Goal: Task Accomplishment & Management: Complete application form

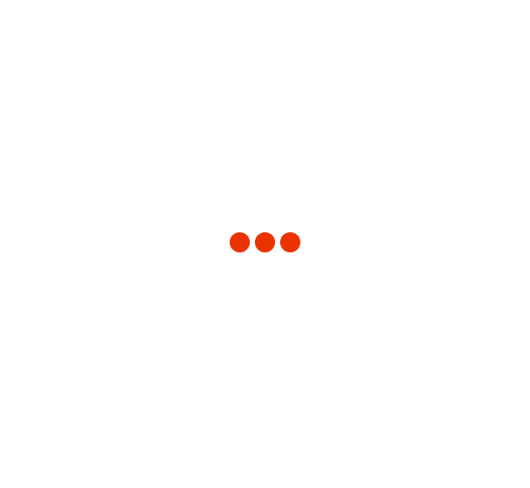
type input "3243"
type input "[GEOGRAPHIC_DATA]"
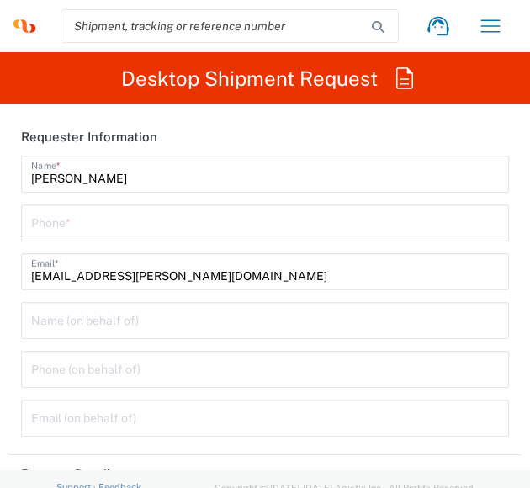
type input "INC Research Clin Svcs [GEOGRAPHIC_DATA]"
click at [156, 221] on input "tel" at bounding box center [265, 221] width 468 height 29
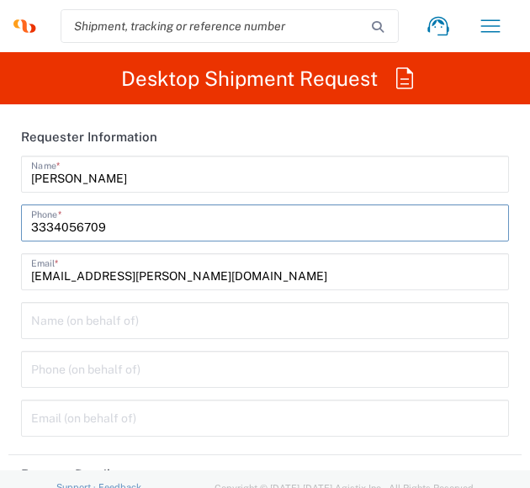
type input "3334056709"
click at [46, 323] on input "text" at bounding box center [265, 319] width 468 height 29
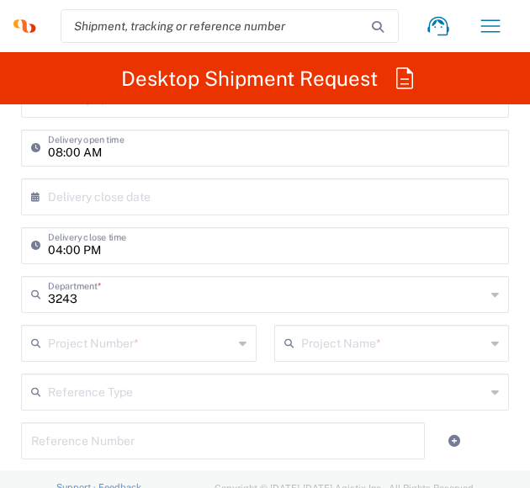
scroll to position [673, 0]
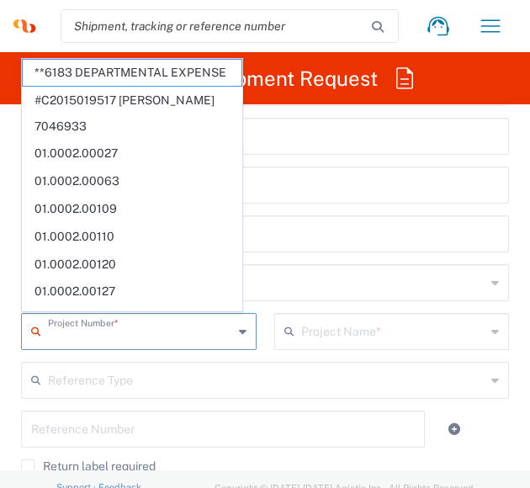
click at [135, 330] on input "text" at bounding box center [140, 329] width 185 height 29
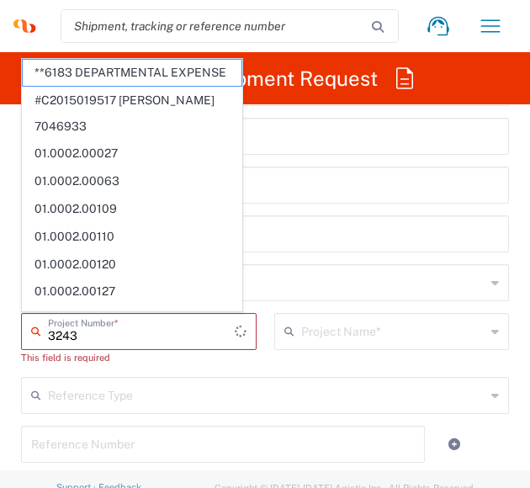
type input "3243"
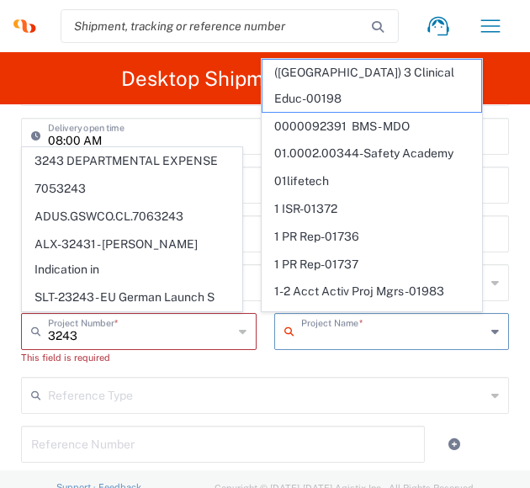
click at [352, 330] on input "text" at bounding box center [393, 329] width 185 height 29
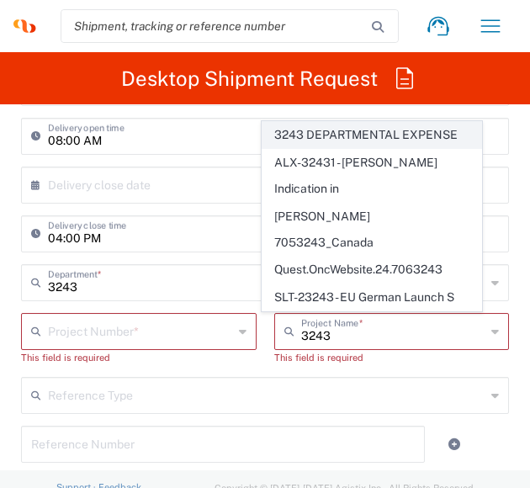
click at [350, 148] on span "3243 DEPARTMENTAL EXPENSE" at bounding box center [371, 135] width 219 height 26
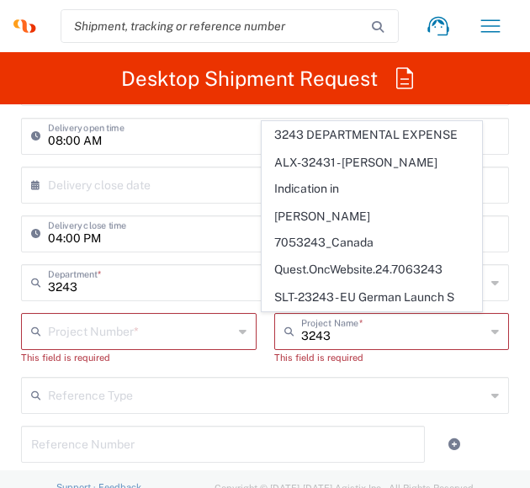
type input "3243 DEPARTMENTAL EXPENSE"
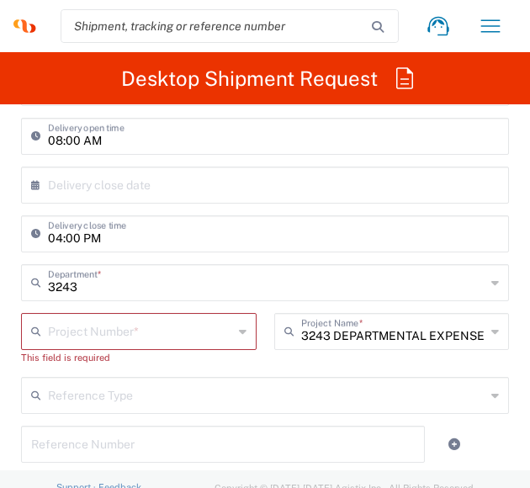
type input "3243 DEPARTMENTAL EXPENSE"
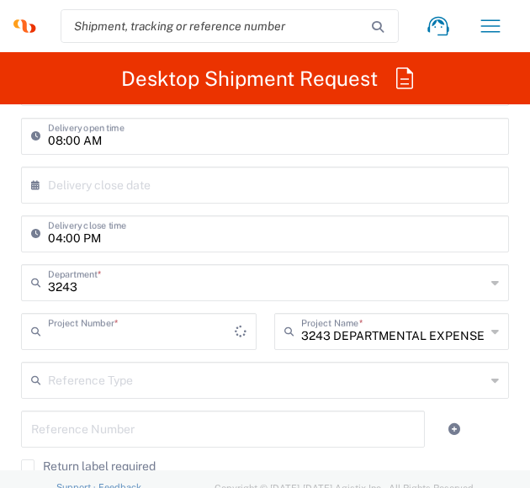
click at [133, 343] on input "text" at bounding box center [141, 329] width 187 height 29
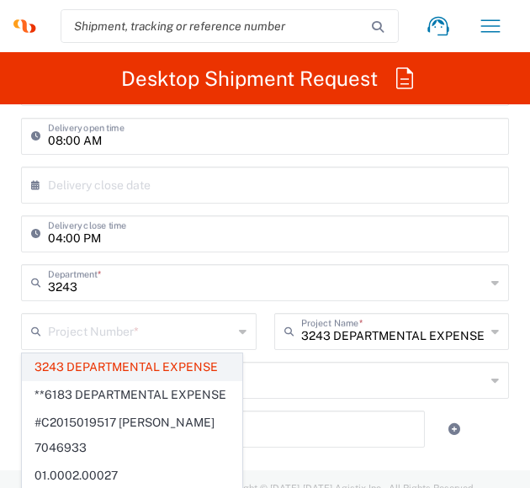
click at [118, 370] on span "3243 DEPARTMENTAL EXPENSE" at bounding box center [132, 367] width 219 height 26
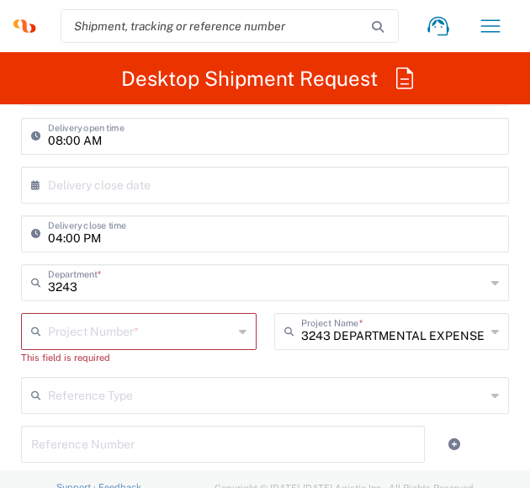
click at [132, 331] on input "text" at bounding box center [140, 329] width 185 height 29
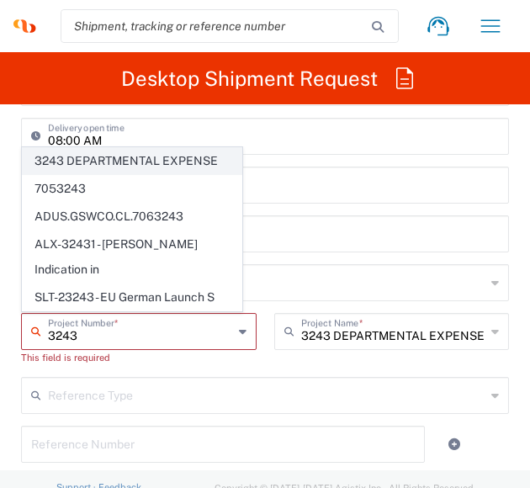
click at [135, 174] on span "3243 DEPARTMENTAL EXPENSE" at bounding box center [132, 161] width 219 height 26
type input "3243 DEPARTMENTAL EXPENSE"
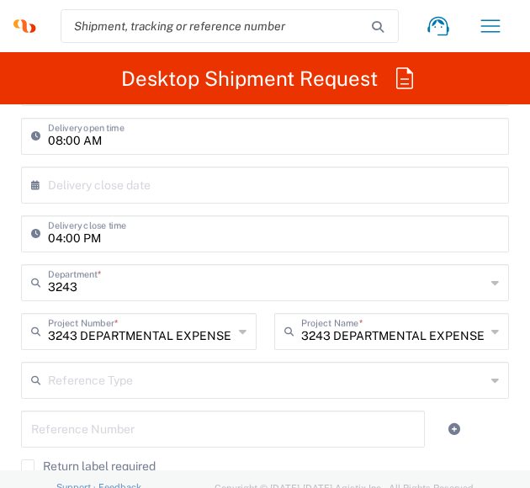
type input "3243 DEPARTMENTAL EXPENSE"
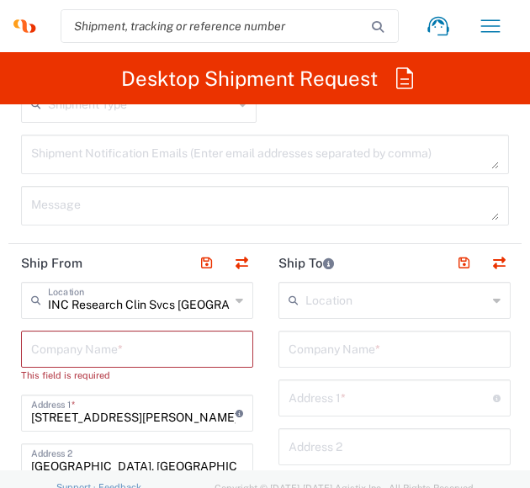
scroll to position [1094, 0]
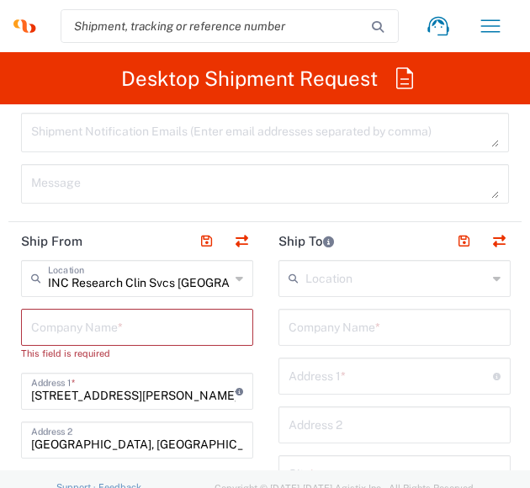
click at [123, 321] on input "text" at bounding box center [137, 325] width 212 height 29
type input "Sy"
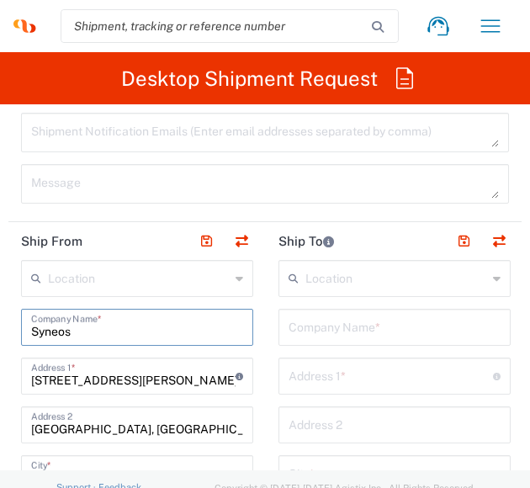
type input "Syneos"
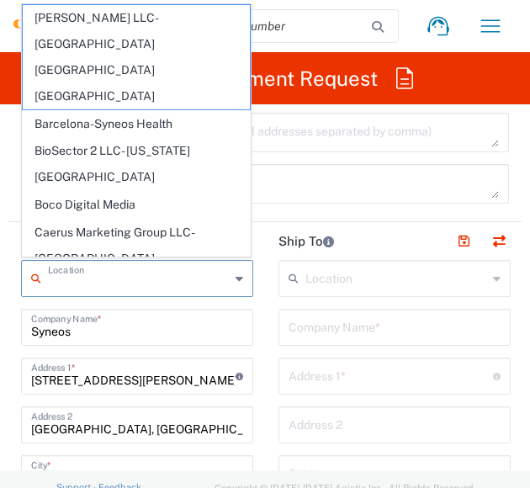
click at [99, 280] on input "text" at bounding box center [139, 276] width 182 height 29
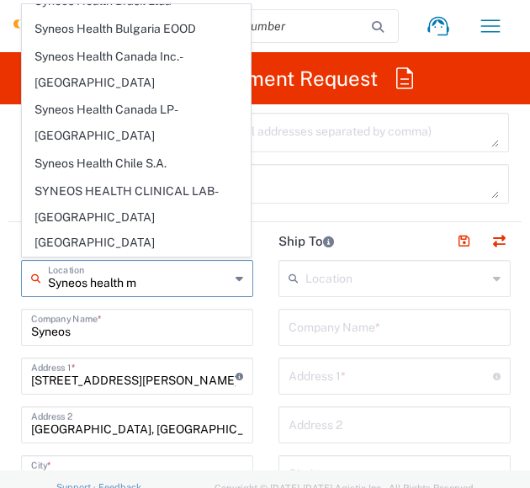
scroll to position [0, 0]
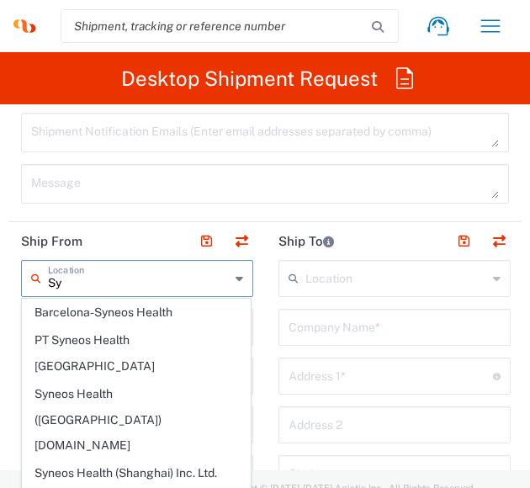
type input "S"
click at [141, 283] on input "text" at bounding box center [139, 276] width 182 height 29
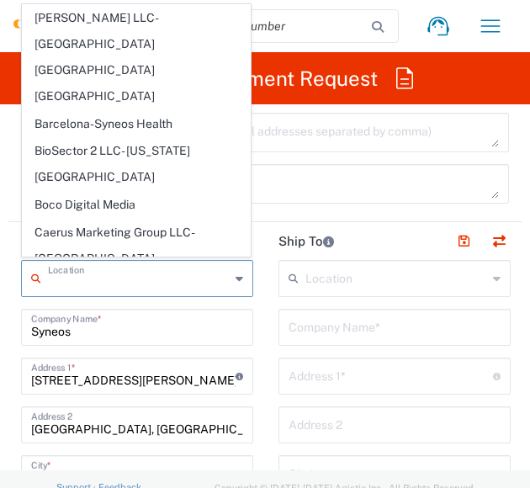
scroll to position [84, 0]
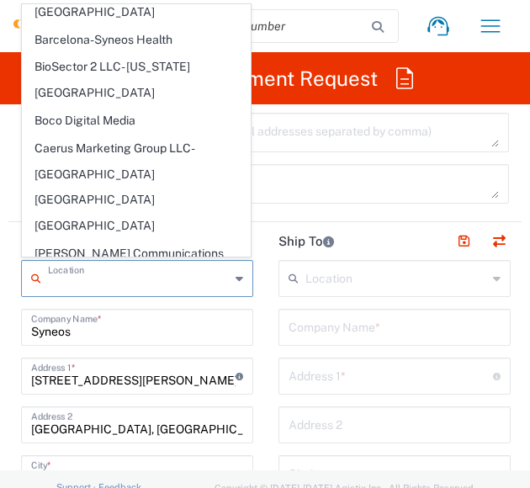
click at [110, 278] on input "text" at bounding box center [139, 276] width 182 height 29
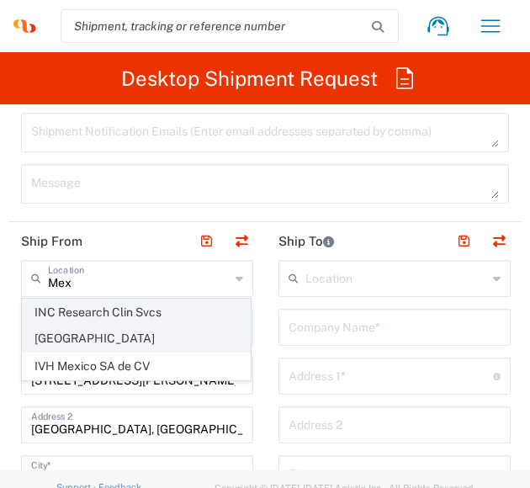
click at [114, 309] on span "INC Research Clin Svcs [GEOGRAPHIC_DATA]" at bounding box center [136, 325] width 227 height 52
type input "INC Research Clin Svcs [GEOGRAPHIC_DATA]"
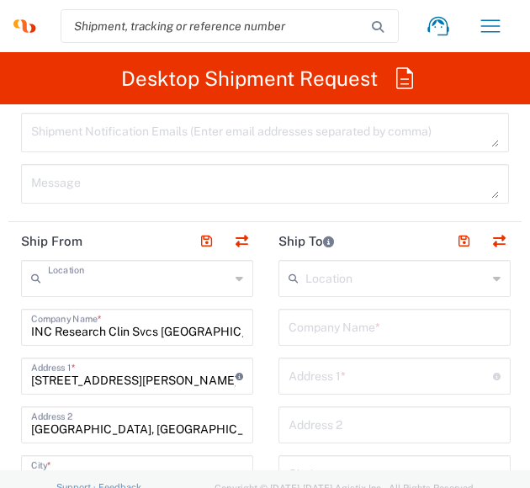
click at [137, 278] on input "text" at bounding box center [139, 276] width 182 height 29
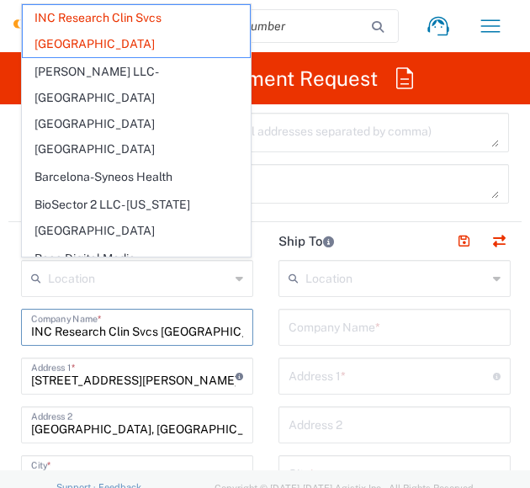
click at [111, 332] on input "INC Research Clin Svcs [GEOGRAPHIC_DATA]" at bounding box center [137, 325] width 212 height 29
type input "INC Research Clin Svcs [GEOGRAPHIC_DATA]"
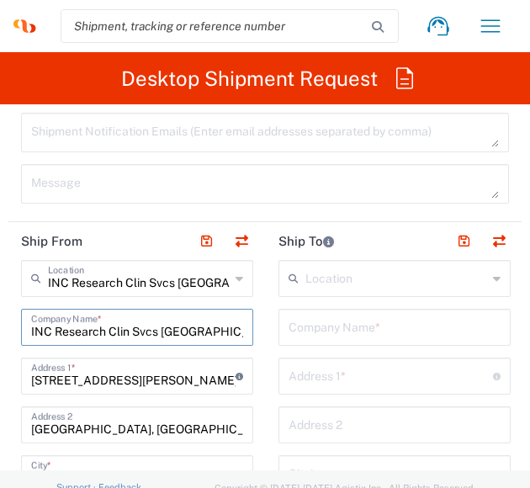
drag, startPoint x: 209, startPoint y: 330, endPoint x: 23, endPoint y: 330, distance: 185.9
click at [23, 330] on div "INC Research Clin Svcs Mexico Company Name *" at bounding box center [137, 327] width 232 height 37
type input "Sy"
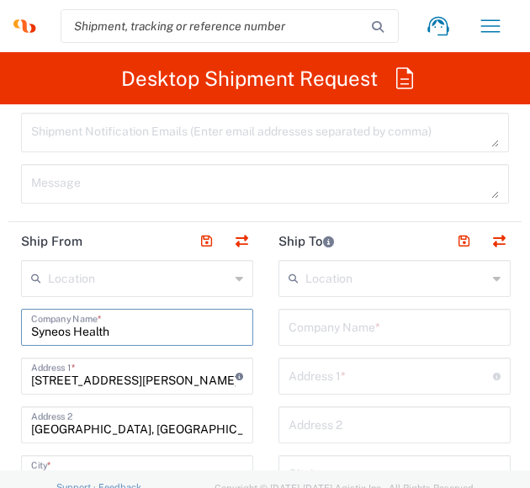
type input "Syneos Health"
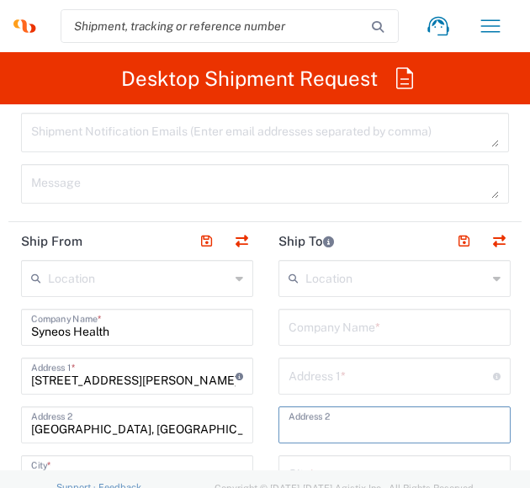
click at [331, 425] on input "text" at bounding box center [395, 423] width 212 height 29
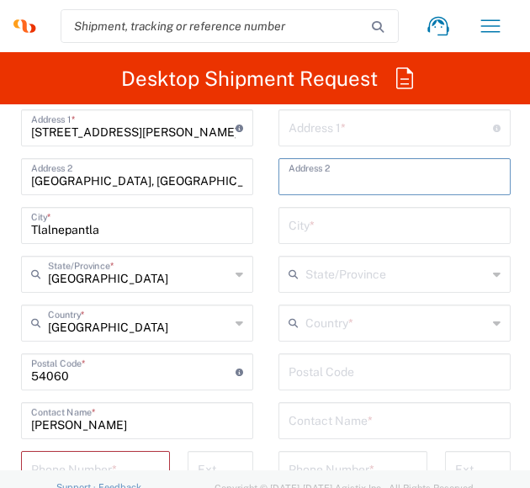
scroll to position [1346, 0]
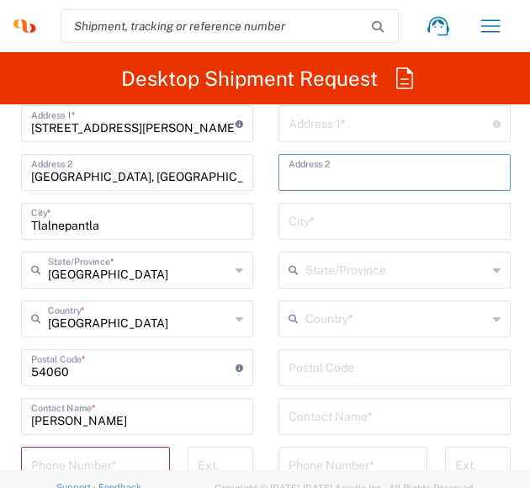
click at [377, 213] on input "text" at bounding box center [395, 219] width 212 height 29
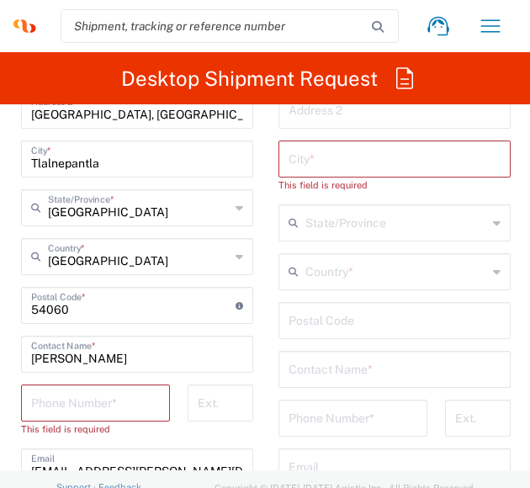
scroll to position [1430, 0]
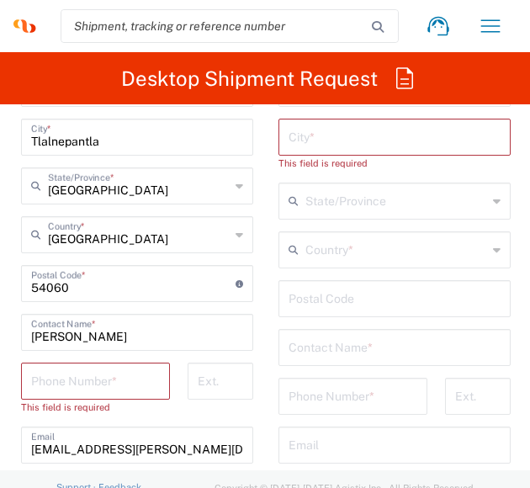
click at [101, 336] on input "[PERSON_NAME]" at bounding box center [137, 330] width 212 height 29
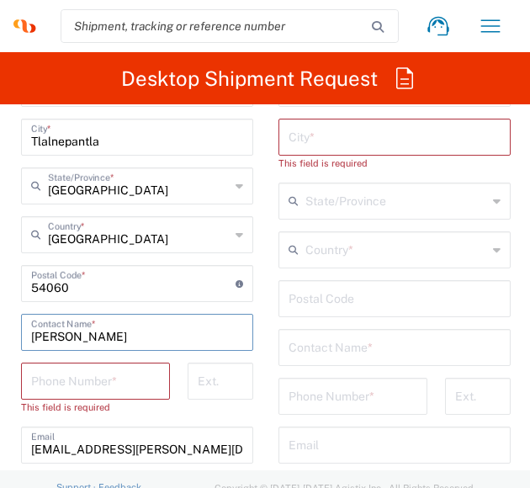
drag, startPoint x: 107, startPoint y: 336, endPoint x: 20, endPoint y: 336, distance: 86.6
click at [20, 336] on main "Location [PERSON_NAME] LLC-[GEOGRAPHIC_DATA] [GEOGRAPHIC_DATA] [GEOGRAPHIC_DATA…" at bounding box center [136, 308] width 257 height 771
drag, startPoint x: 147, startPoint y: 334, endPoint x: 219, endPoint y: 345, distance: 72.3
click at [146, 333] on input "[PERSON_NAME] del [PERSON_NAME]" at bounding box center [137, 330] width 212 height 29
type input "[PERSON_NAME] del [PERSON_NAME]"
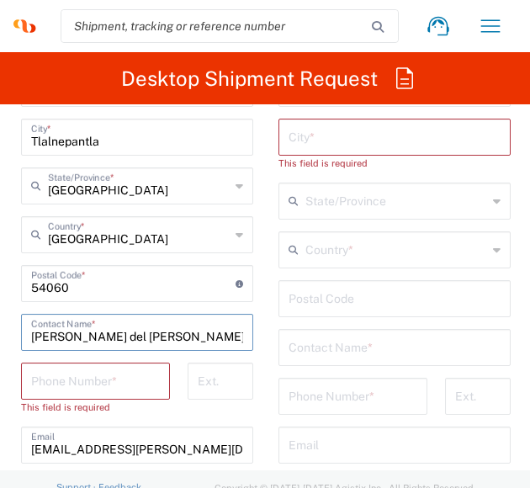
click at [101, 372] on input "tel" at bounding box center [95, 379] width 129 height 29
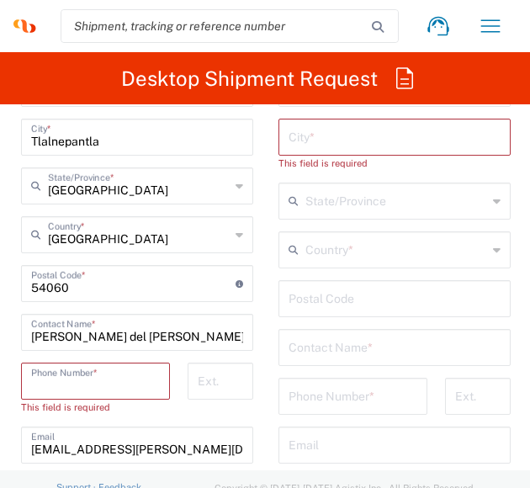
type input "5565990091"
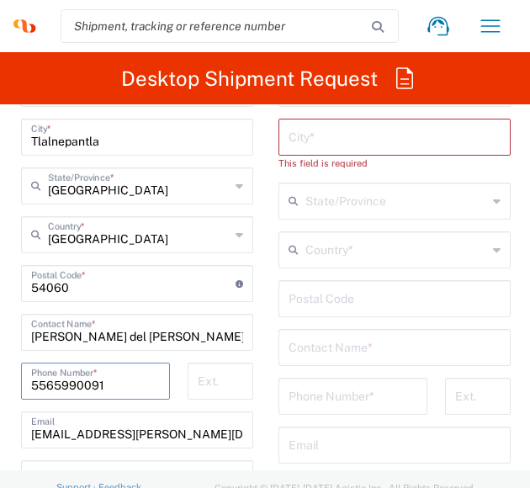
drag, startPoint x: 104, startPoint y: 431, endPoint x: 121, endPoint y: 432, distance: 16.8
click at [104, 431] on input "[EMAIL_ADDRESS][PERSON_NAME][DOMAIN_NAME]" at bounding box center [137, 428] width 212 height 29
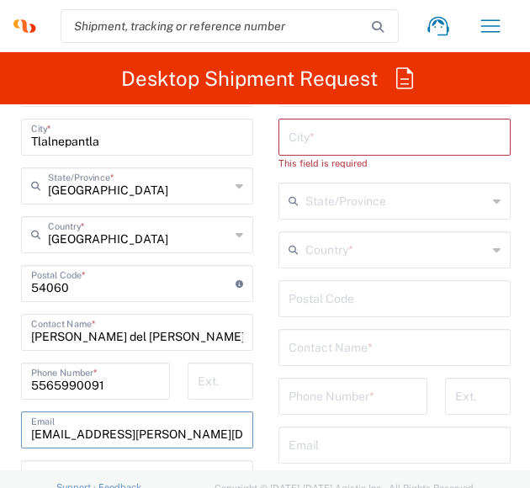
drag, startPoint x: 222, startPoint y: 432, endPoint x: 15, endPoint y: 442, distance: 207.2
click at [15, 442] on main "Location [PERSON_NAME] LLC-[GEOGRAPHIC_DATA] [GEOGRAPHIC_DATA] [GEOGRAPHIC_DATA…" at bounding box center [136, 300] width 257 height 755
paste input "[EMAIL_ADDRESS][PERSON_NAME][DOMAIN_NAME]"
type input "[EMAIL_ADDRESS][PERSON_NAME][DOMAIN_NAME]"
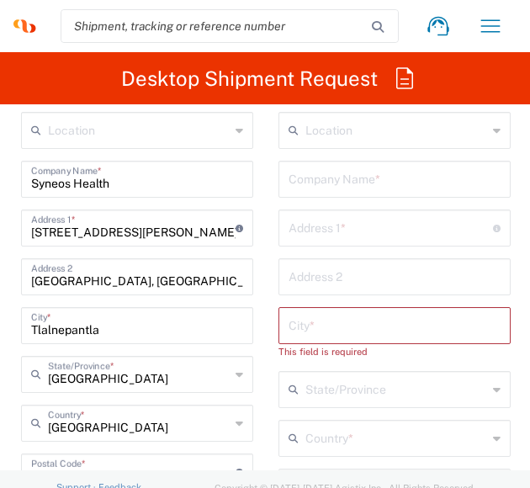
scroll to position [1094, 0]
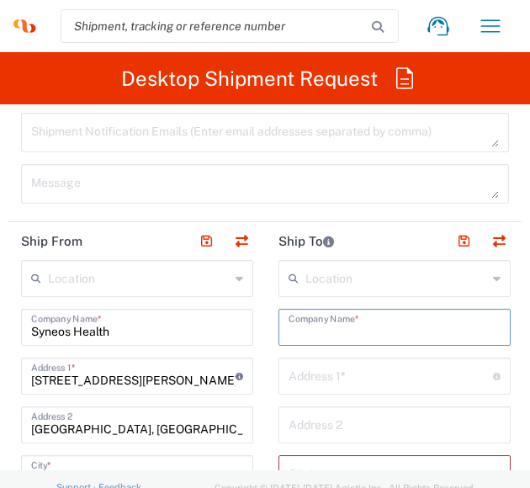
click at [371, 322] on input "text" at bounding box center [395, 325] width 212 height 29
click at [385, 378] on input "text" at bounding box center [391, 374] width 204 height 29
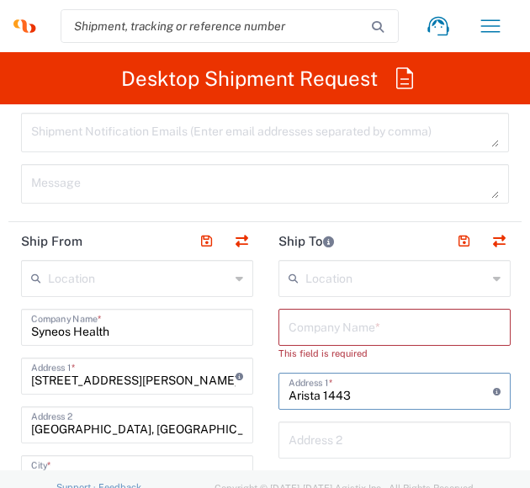
type input "Arista 1443"
drag, startPoint x: 358, startPoint y: 439, endPoint x: 370, endPoint y: 429, distance: 15.5
click at [358, 439] on input "text" at bounding box center [395, 438] width 212 height 29
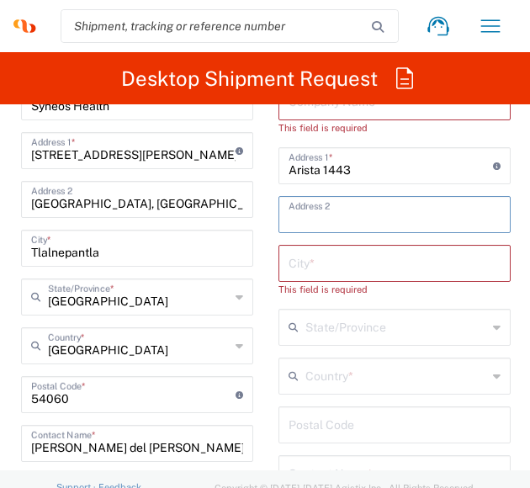
scroll to position [1346, 0]
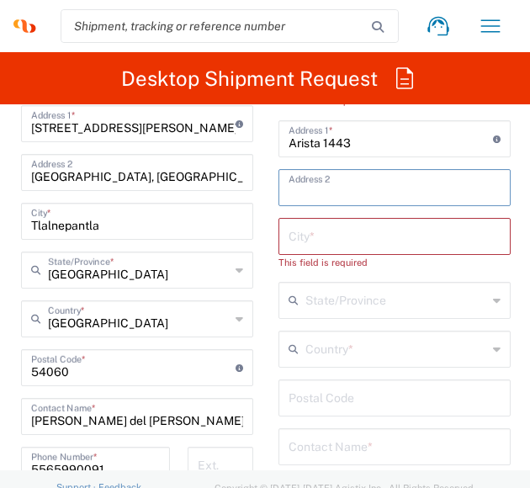
click at [352, 229] on input "text" at bounding box center [395, 234] width 212 height 29
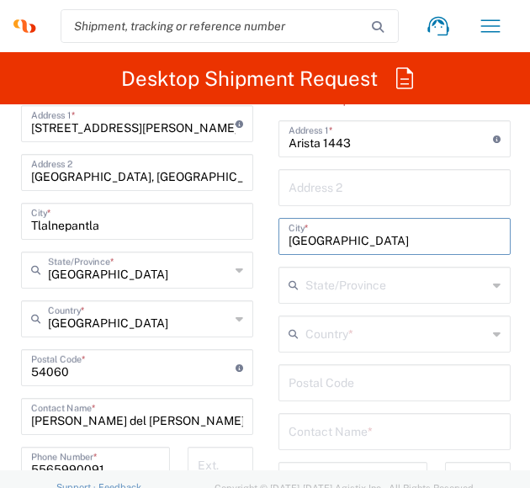
type input "[GEOGRAPHIC_DATA]"
click at [390, 274] on input "text" at bounding box center [396, 283] width 182 height 29
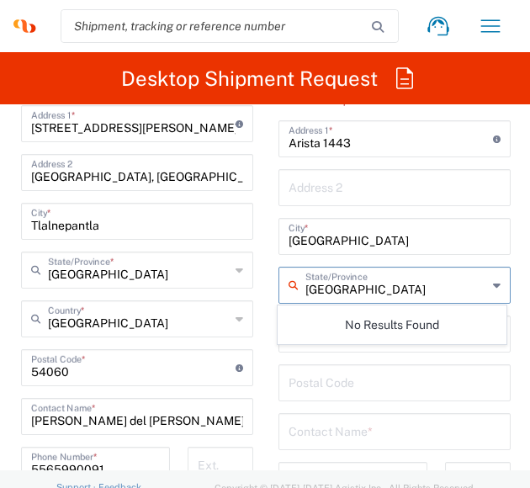
type input "[GEOGRAPHIC_DATA]"
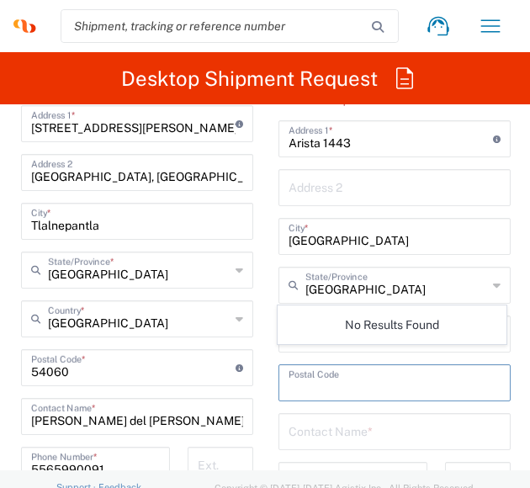
click at [312, 380] on input "undefined" at bounding box center [395, 381] width 212 height 29
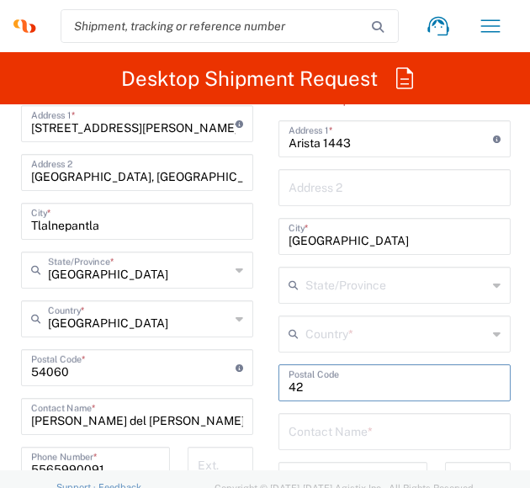
type input "4"
type input "44200"
click at [373, 259] on div "Location [PERSON_NAME] LLC-[GEOGRAPHIC_DATA] [GEOGRAPHIC_DATA] [GEOGRAPHIC_DATA…" at bounding box center [394, 369] width 232 height 722
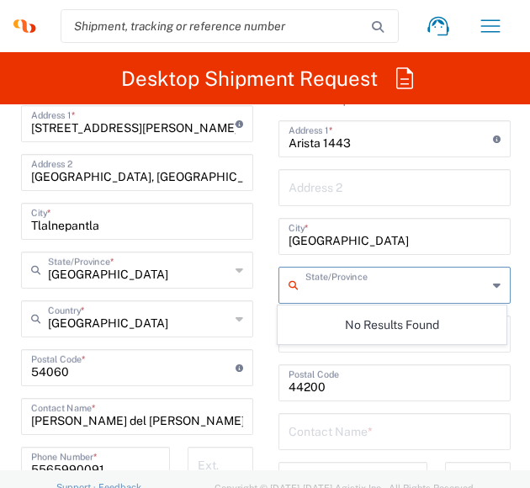
click at [395, 283] on input "text" at bounding box center [396, 283] width 182 height 29
click at [493, 283] on icon at bounding box center [497, 285] width 8 height 27
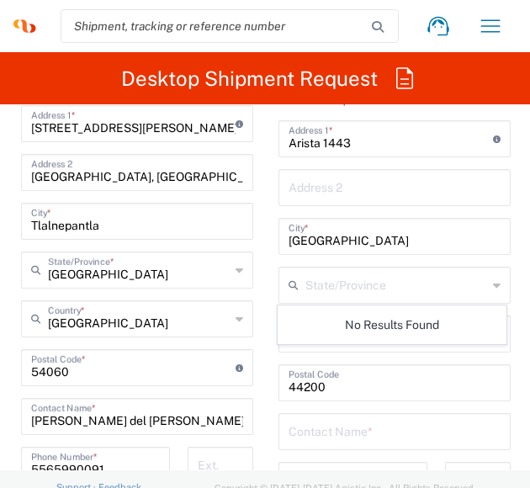
click at [493, 283] on icon at bounding box center [497, 285] width 8 height 27
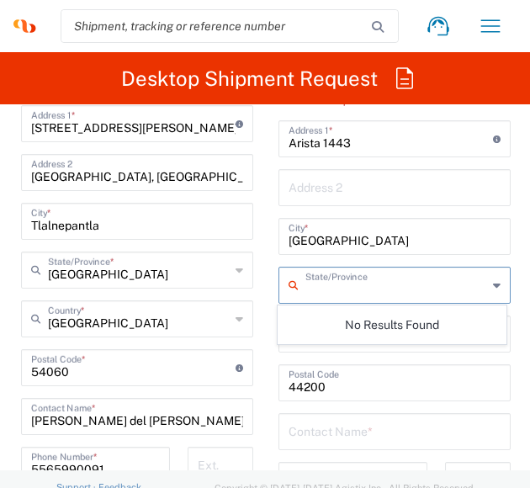
click at [436, 285] on input "text" at bounding box center [396, 283] width 182 height 29
type input "[GEOGRAPHIC_DATA]"
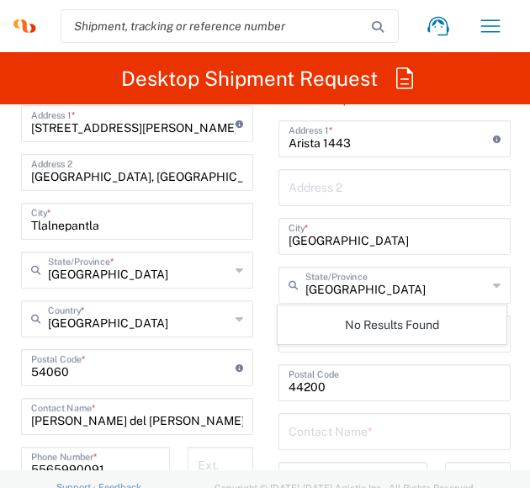
click at [371, 364] on div "Postal Code" at bounding box center [394, 382] width 232 height 37
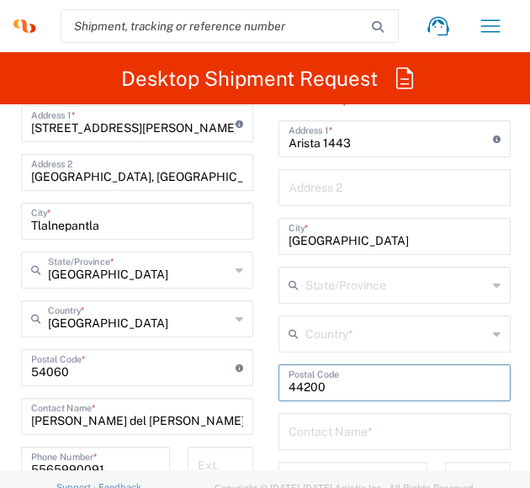
click at [380, 242] on input "[GEOGRAPHIC_DATA]" at bounding box center [395, 234] width 212 height 29
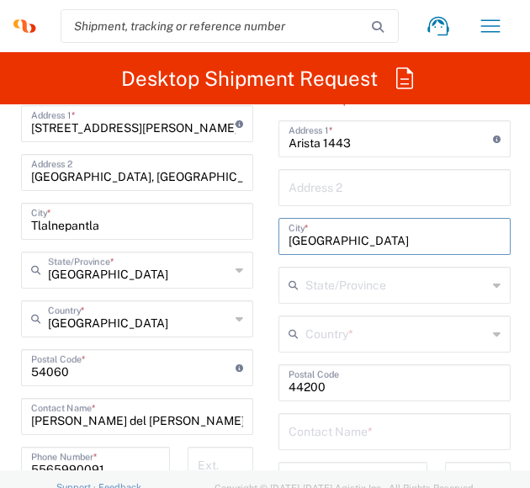
click at [357, 339] on input "text" at bounding box center [396, 332] width 182 height 29
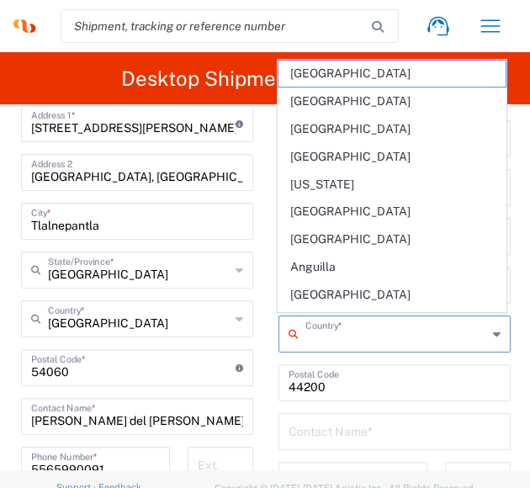
click at [417, 336] on input "text" at bounding box center [396, 332] width 182 height 29
click at [488, 328] on div "Country *" at bounding box center [394, 333] width 232 height 37
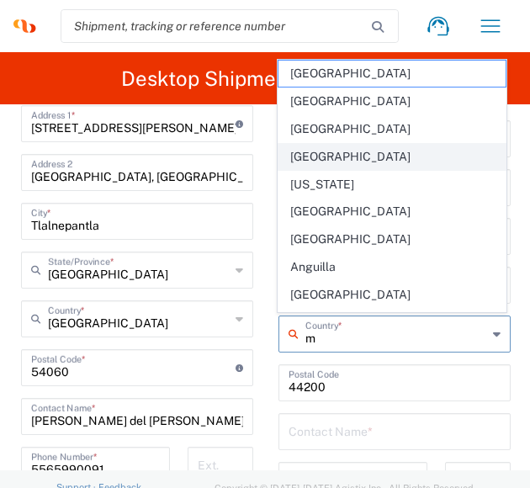
type input "me"
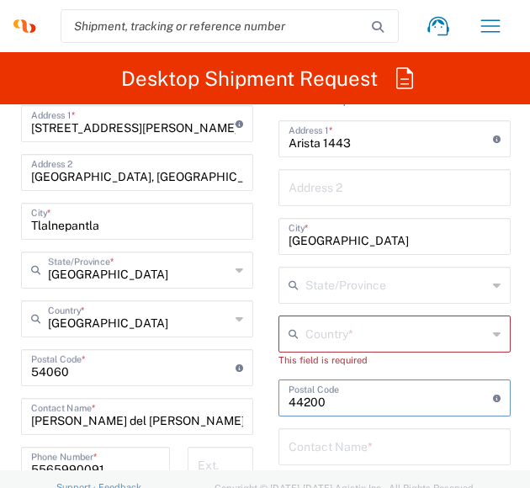
click at [379, 324] on input "text" at bounding box center [396, 332] width 182 height 29
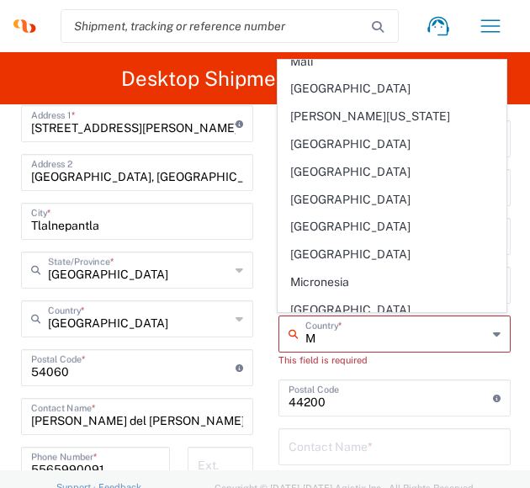
scroll to position [757, 0]
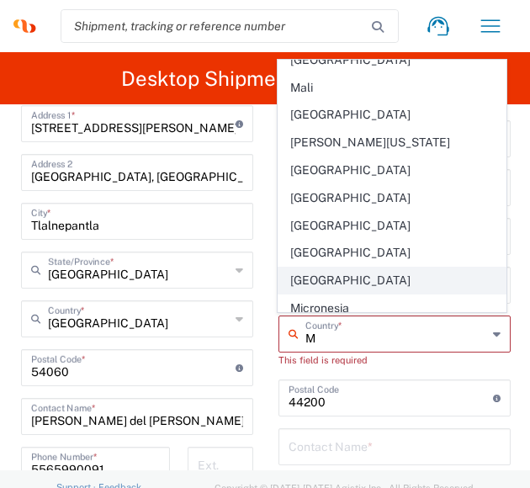
click at [327, 267] on span "[GEOGRAPHIC_DATA]" at bounding box center [391, 280] width 227 height 26
type input "[GEOGRAPHIC_DATA]"
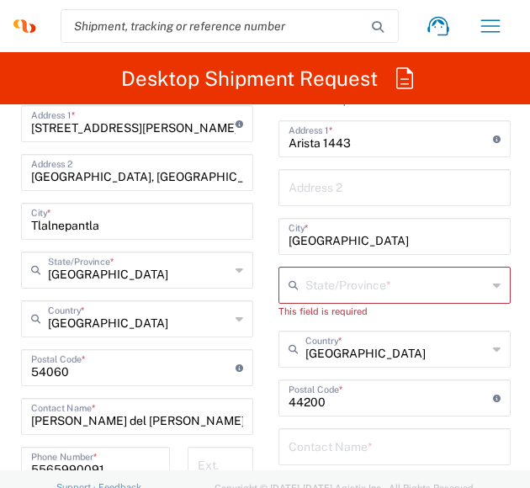
click at [489, 284] on div "State/Province *" at bounding box center [394, 285] width 232 height 37
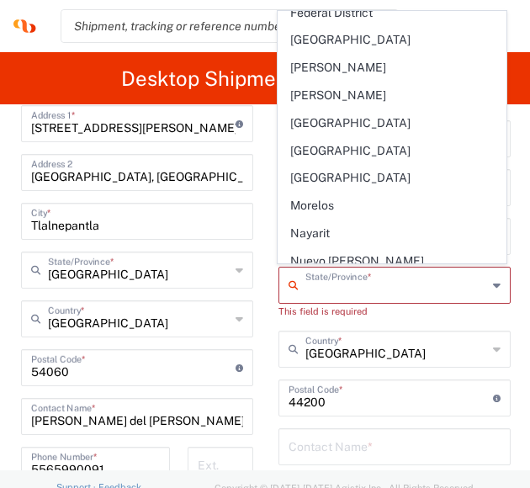
scroll to position [301, 0]
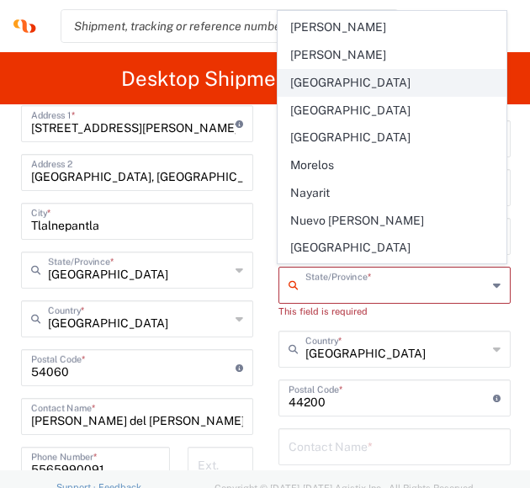
click at [368, 77] on span "[GEOGRAPHIC_DATA]" at bounding box center [391, 83] width 227 height 26
type input "[GEOGRAPHIC_DATA]"
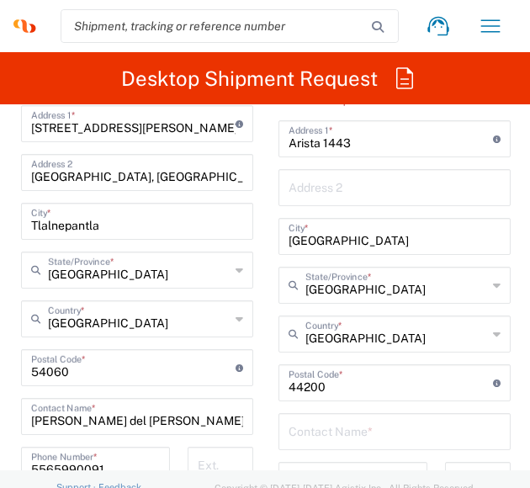
click at [339, 424] on input "text" at bounding box center [395, 430] width 212 height 29
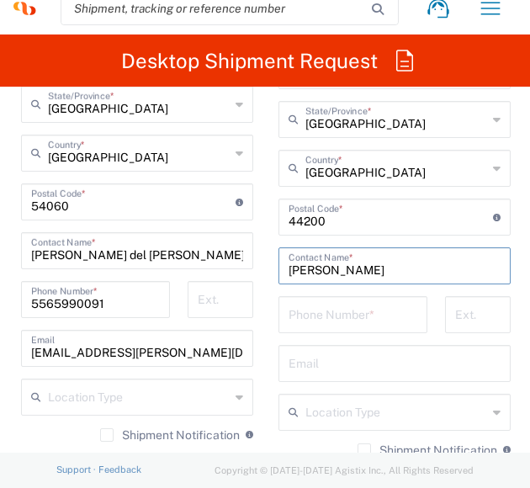
scroll to position [1514, 0]
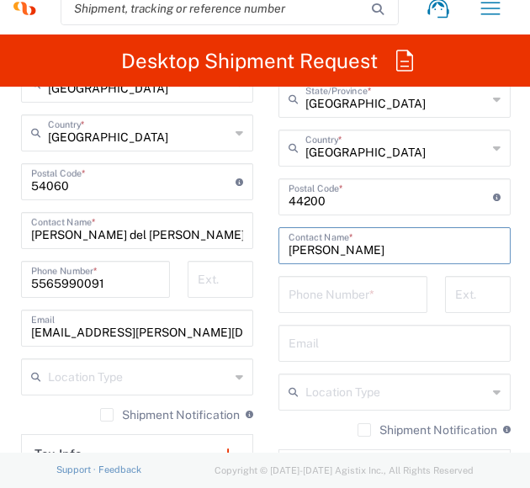
type input "[PERSON_NAME]"
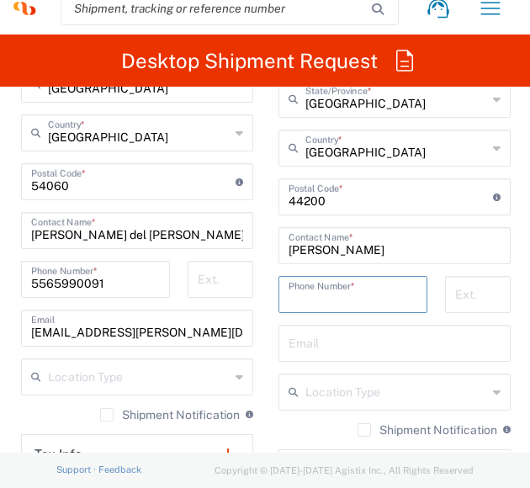
click at [375, 282] on input "tel" at bounding box center [353, 292] width 129 height 29
type input "3334056709"
click at [471, 294] on input "tel" at bounding box center [477, 292] width 45 height 29
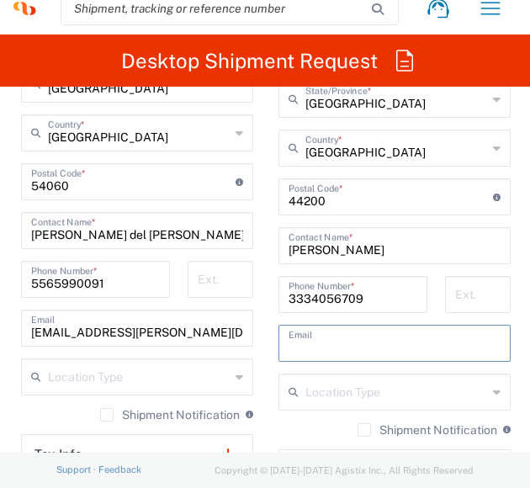
click at [327, 345] on input "text" at bounding box center [395, 341] width 212 height 29
type input "[EMAIL_ADDRESS][PERSON_NAME][DOMAIN_NAME]"
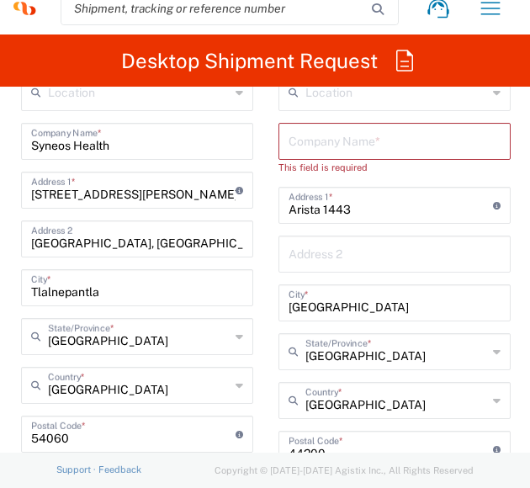
scroll to position [1178, 0]
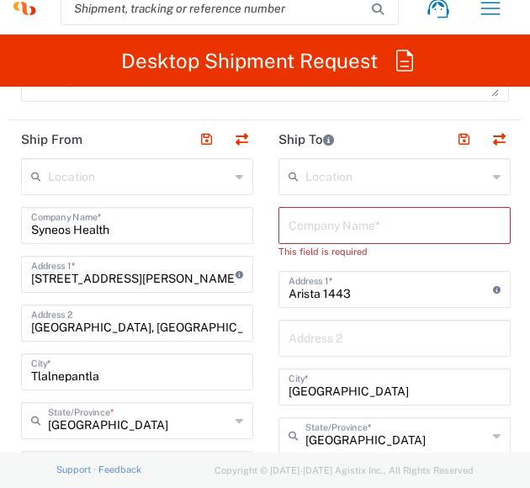
click at [414, 234] on input "text" at bounding box center [395, 223] width 212 height 29
click at [320, 224] on input "text" at bounding box center [395, 223] width 212 height 29
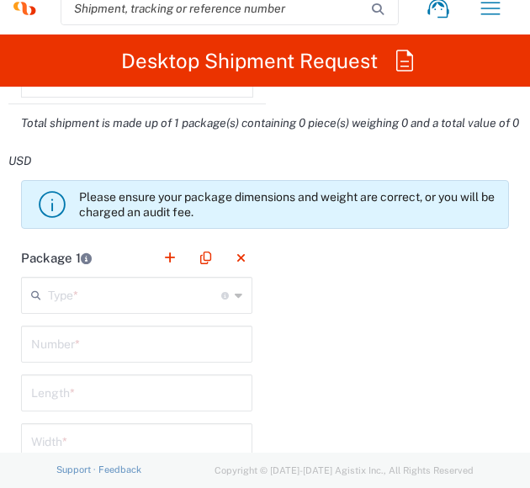
scroll to position [2019, 0]
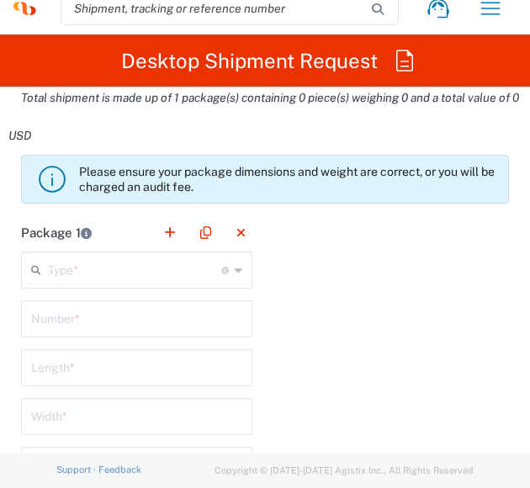
type input "HOME"
click at [188, 267] on input "text" at bounding box center [134, 268] width 173 height 29
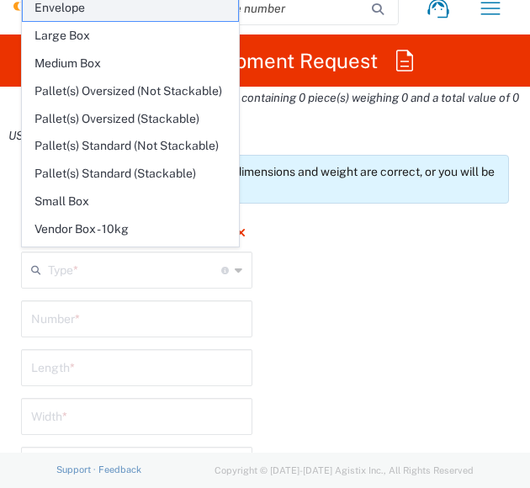
click at [89, 10] on span "Envelope" at bounding box center [130, 8] width 215 height 26
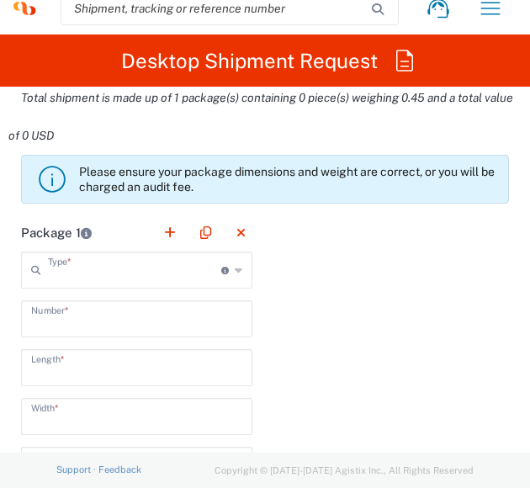
type input "Envelope"
type input "1"
type input "9.5"
type input "12.5"
type input "0.25"
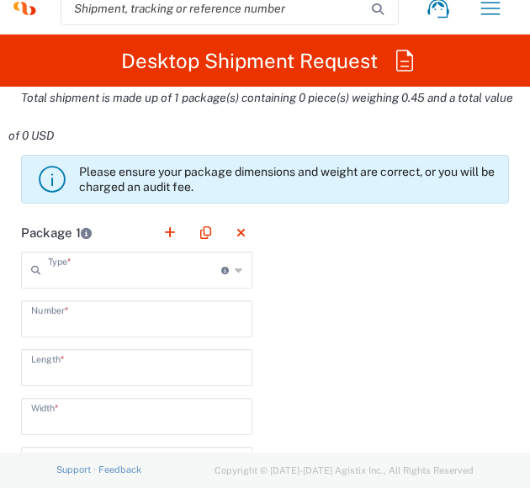
type input "in"
type input "0.45"
click at [347, 288] on div "Package 1 Envelope Type * Material used to package goods Envelope Large Box Med…" at bounding box center [264, 496] width 513 height 564
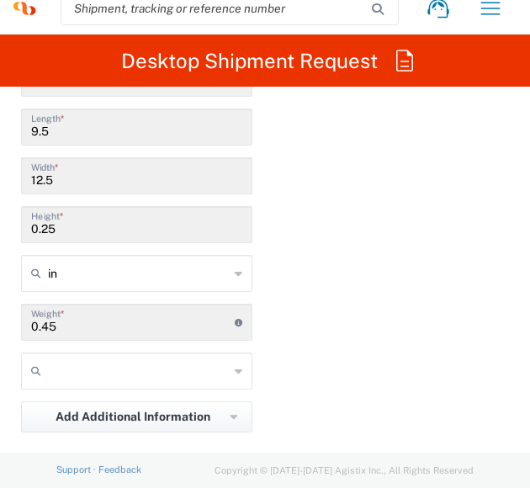
scroll to position [2355, 0]
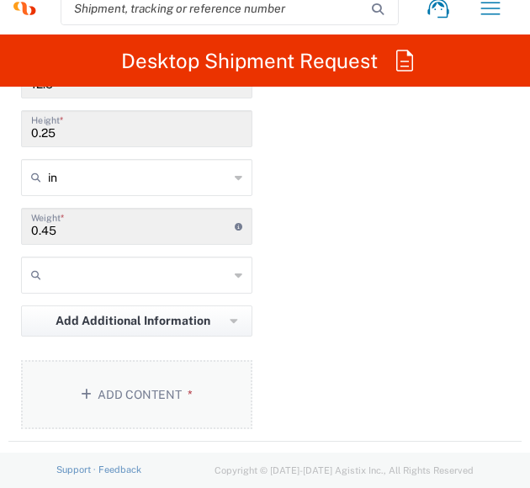
click at [145, 389] on button "Add Content *" at bounding box center [136, 394] width 231 height 69
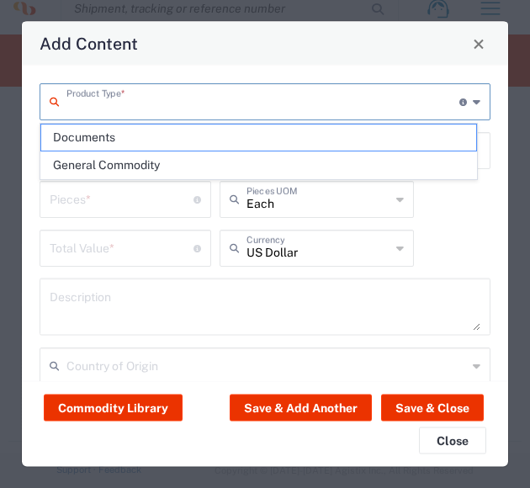
click at [220, 103] on input "text" at bounding box center [262, 100] width 393 height 29
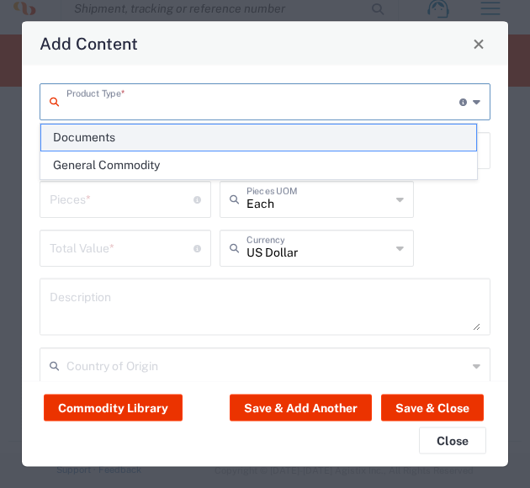
click at [73, 137] on span "Documents" at bounding box center [258, 137] width 435 height 26
type input "Documents"
type input "1"
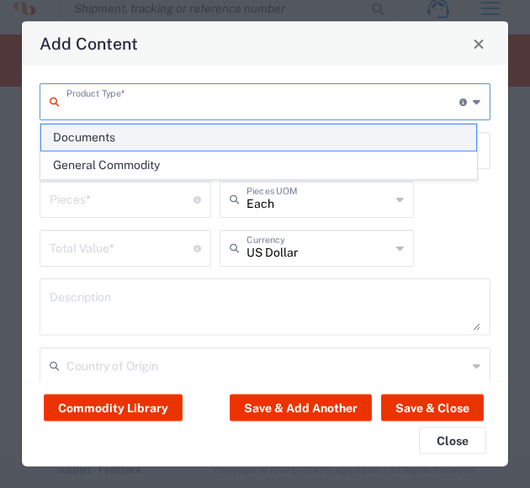
type textarea "Documents"
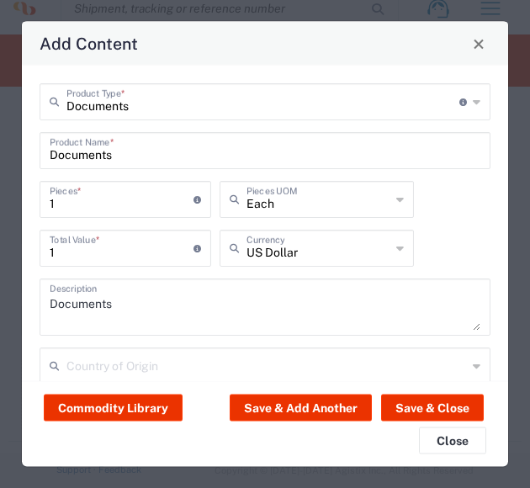
scroll to position [30, 0]
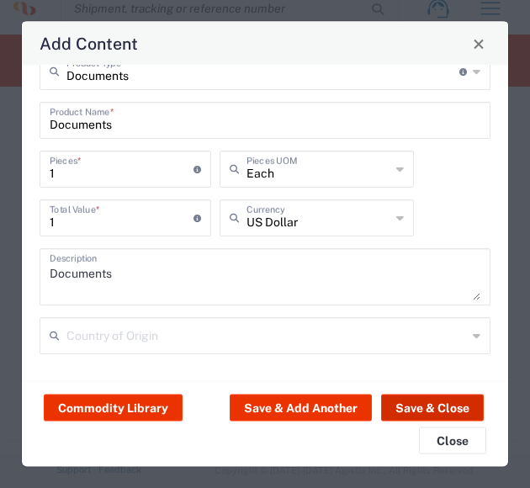
click at [422, 403] on button "Save & Close" at bounding box center [432, 407] width 103 height 27
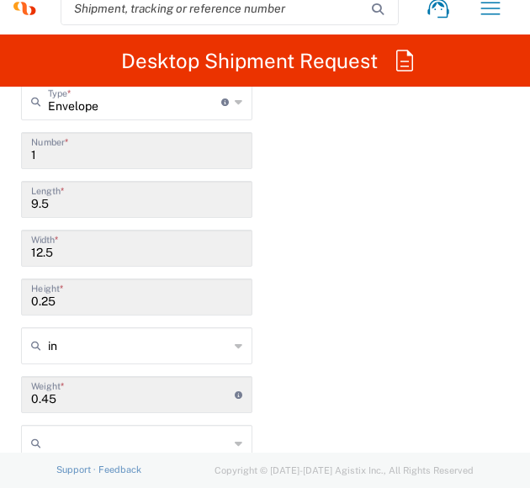
scroll to position [2271, 0]
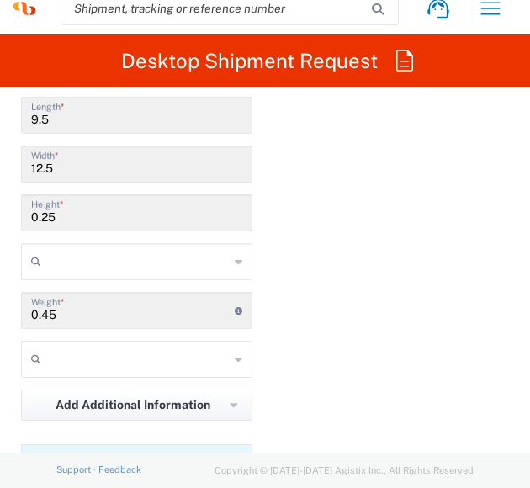
click at [200, 266] on input "text" at bounding box center [138, 261] width 181 height 27
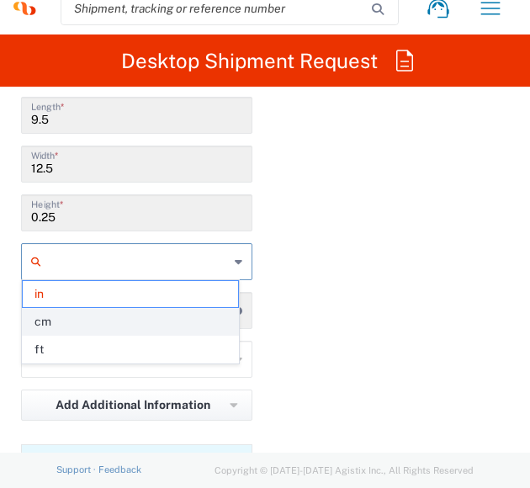
click at [81, 314] on span "cm" at bounding box center [130, 322] width 215 height 26
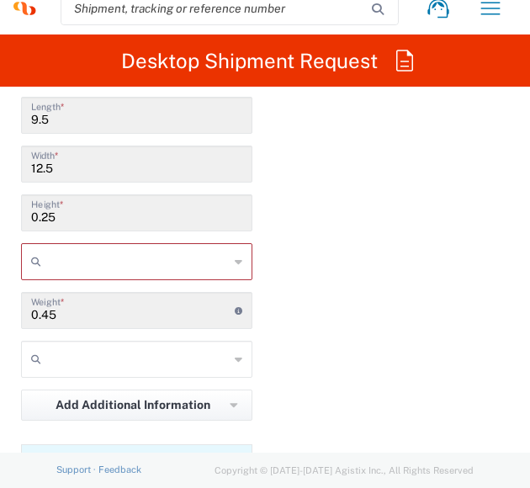
type input "24.13"
type input "31.75"
type input "0.64"
type input "cm"
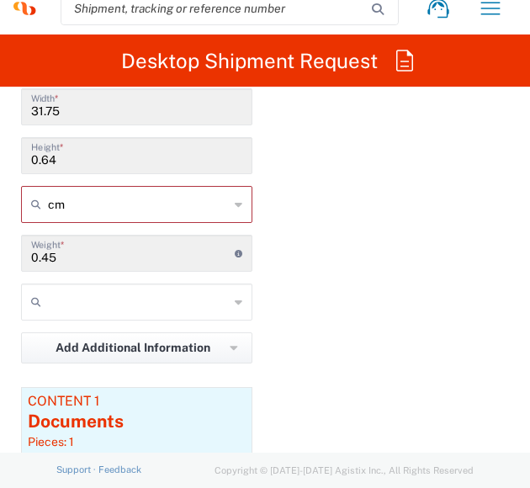
scroll to position [2355, 0]
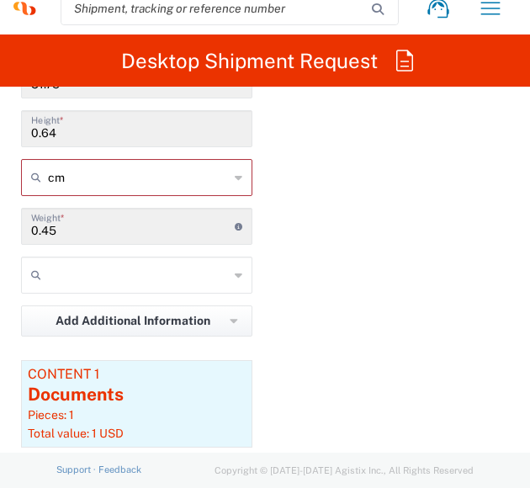
click at [207, 265] on input "text" at bounding box center [138, 275] width 181 height 27
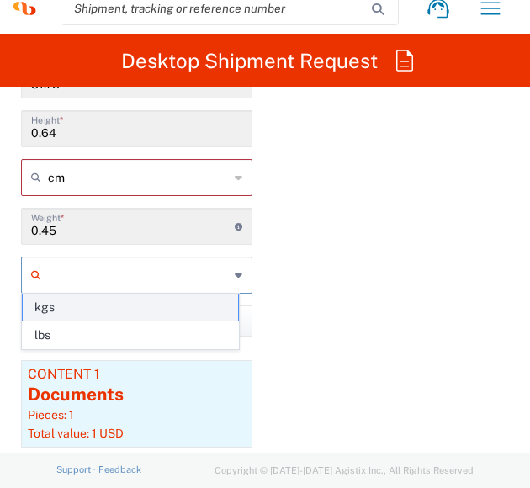
click at [45, 307] on span "kgs" at bounding box center [130, 307] width 215 height 26
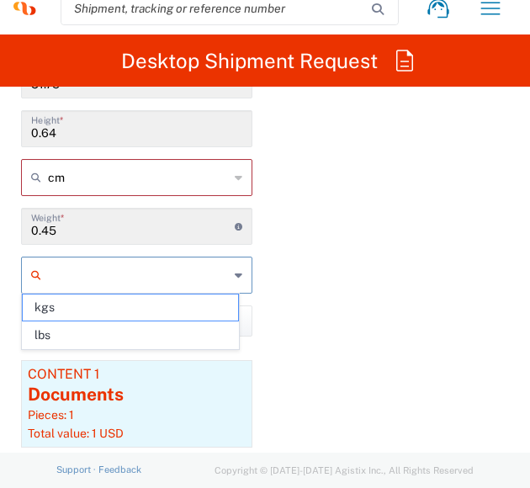
type input "kgs"
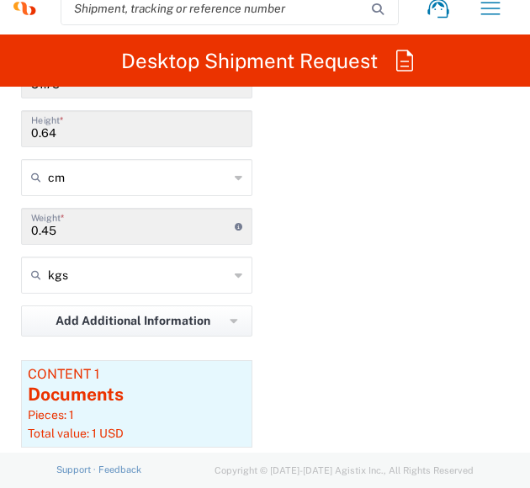
click at [370, 272] on div "Package 1 Envelope Type * Material used to package goods Envelope Large Box Med…" at bounding box center [264, 209] width 513 height 664
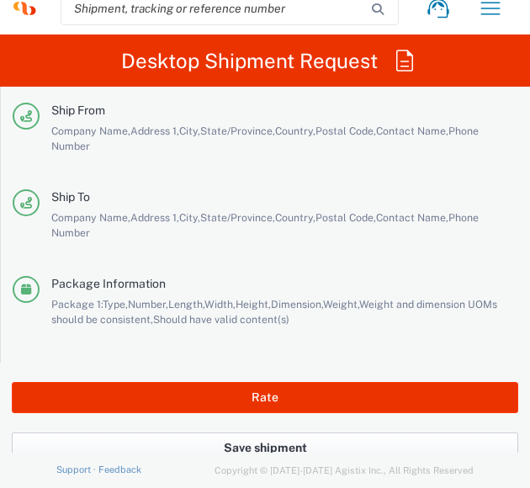
scroll to position [3905, 0]
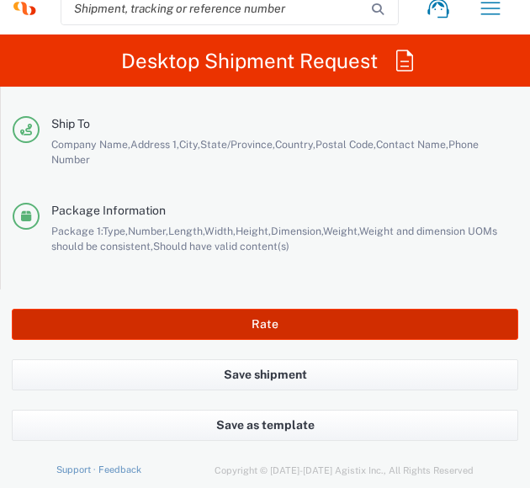
click at [260, 311] on button "Rate" at bounding box center [265, 324] width 506 height 31
type input "3243 DEPARTMENTAL EXPENSE"
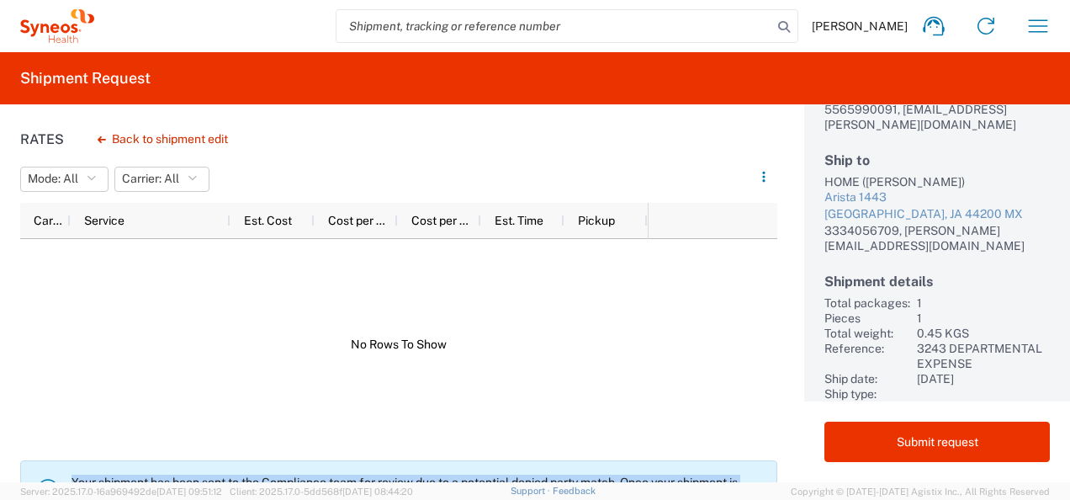
drag, startPoint x: 291, startPoint y: 469, endPoint x: 65, endPoint y: 455, distance: 226.7
click at [65, 455] on div "Rates Back to shipment edit Mode: All All Carrier: All All Carrier Service Est.…" at bounding box center [388, 293] width 777 height 378
copy p "Your shipment has been sent to the Compliance team for review due to a potentia…"
click at [529, 352] on div at bounding box center [334, 344] width 628 height 211
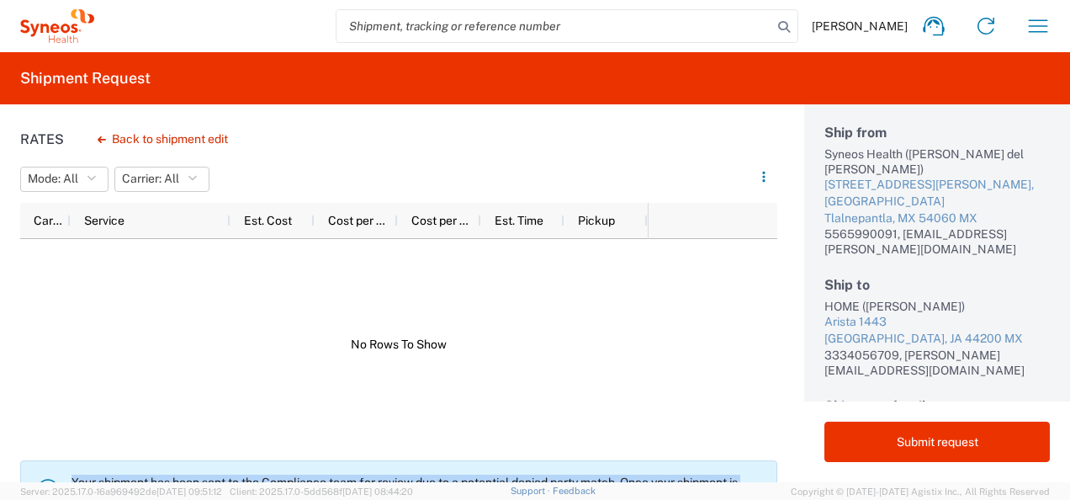
scroll to position [240, 0]
